Goal: Navigation & Orientation: Find specific page/section

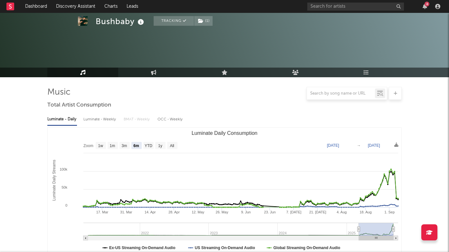
select select "6m"
select select "1w"
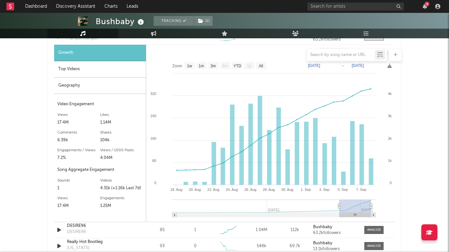
scroll to position [802, 0]
click at [425, 9] on icon "button" at bounding box center [424, 6] width 5 height 5
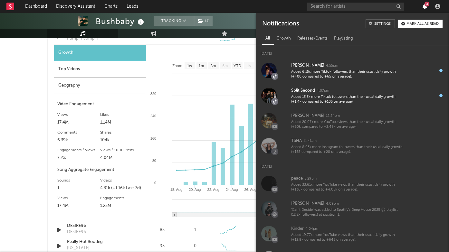
click at [425, 7] on icon "button" at bounding box center [424, 6] width 5 height 5
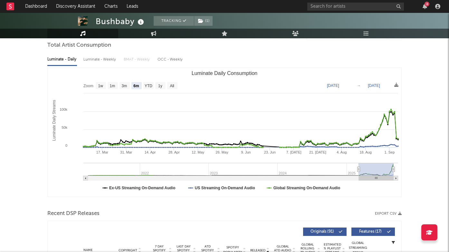
scroll to position [0, 0]
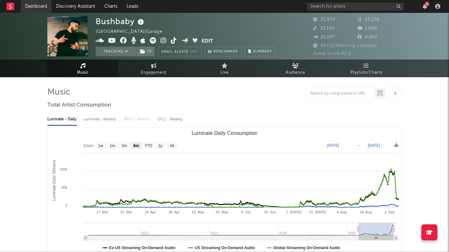
click at [37, 9] on link "Dashboard" at bounding box center [36, 6] width 31 height 13
